Goal: Find specific page/section: Find specific page/section

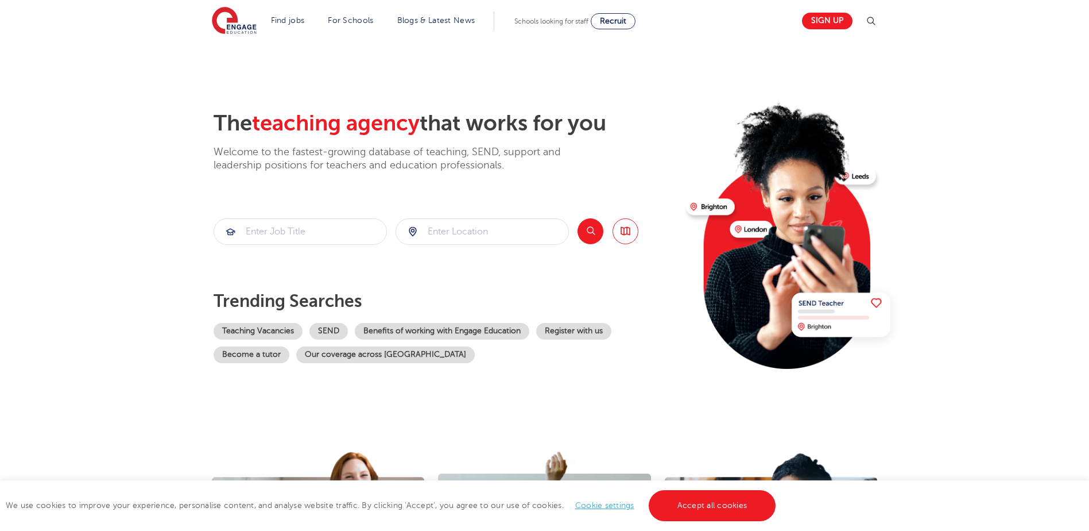
click at [144, 239] on section "The teaching agency that works for you Welcome to the fastest-growing database …" at bounding box center [544, 230] width 1089 height 379
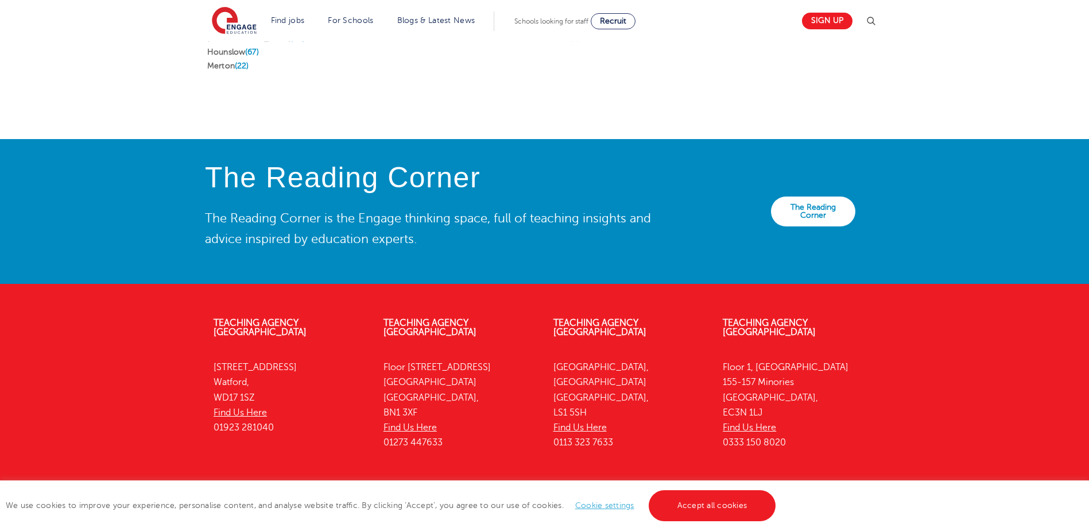
scroll to position [2529, 0]
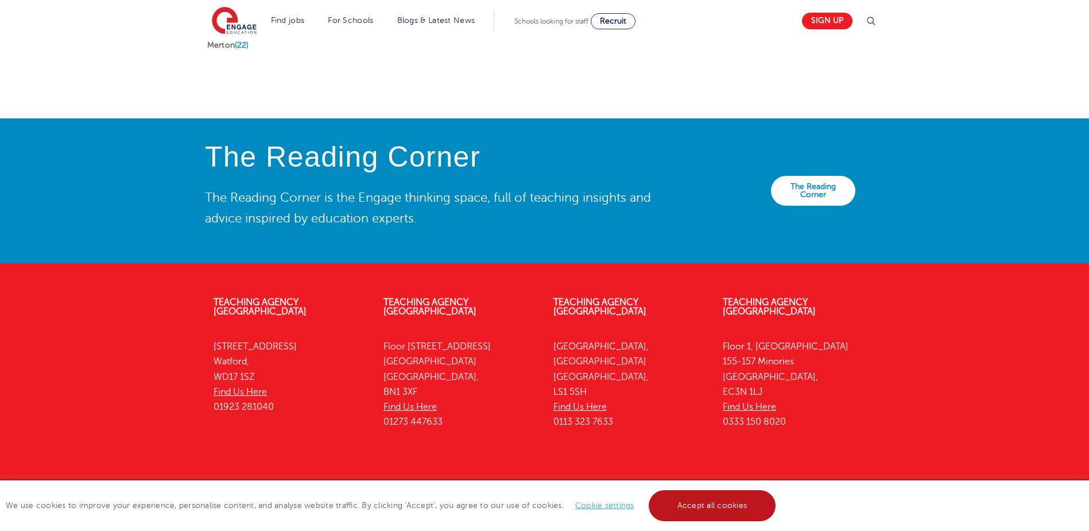
click at [734, 513] on link "Accept all cookies" at bounding box center [712, 505] width 127 height 31
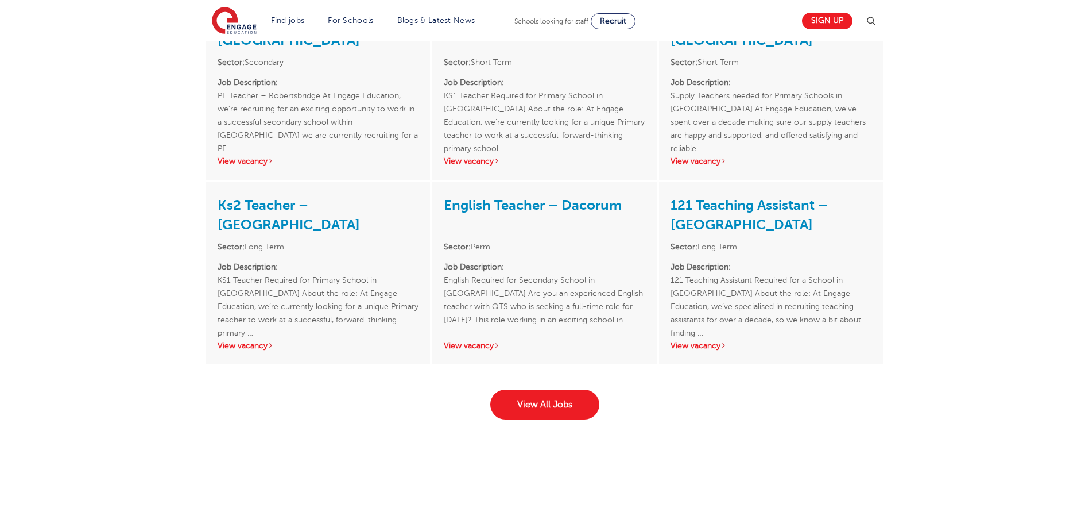
scroll to position [2070, 0]
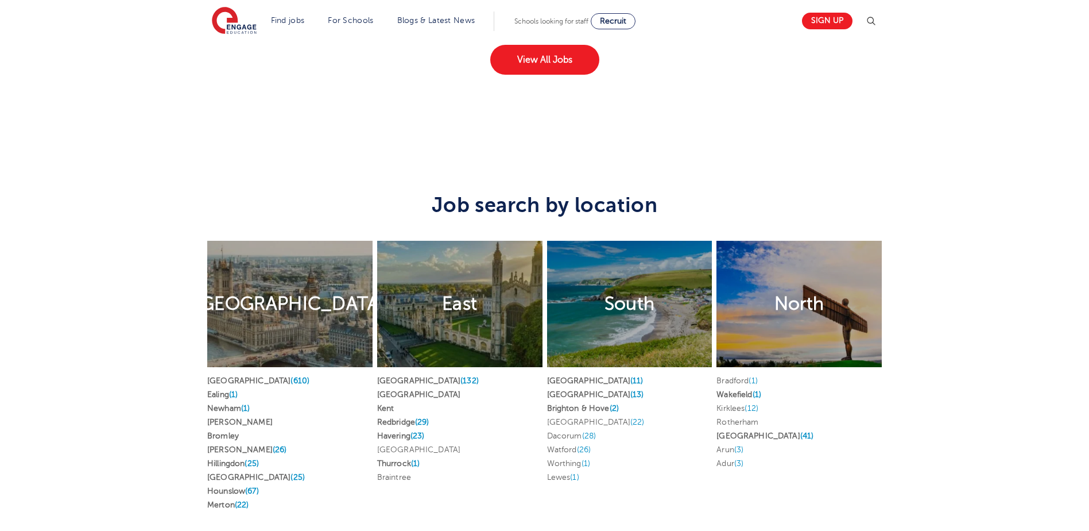
click at [624, 302] on div "South" at bounding box center [629, 304] width 165 height 126
click at [213, 376] on link "[GEOGRAPHIC_DATA] (610)" at bounding box center [258, 380] width 102 height 9
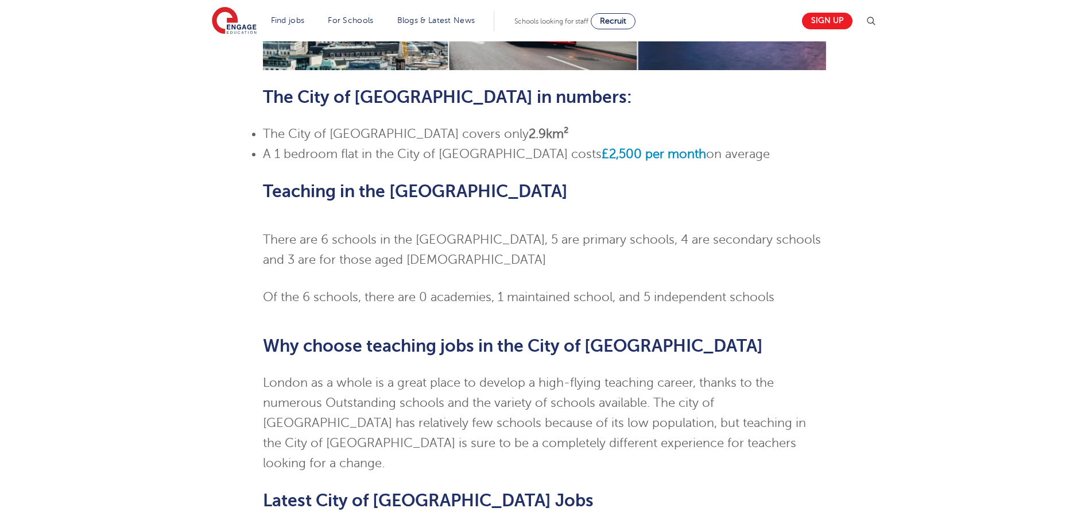
scroll to position [861, 0]
